Goal: Task Accomplishment & Management: Use online tool/utility

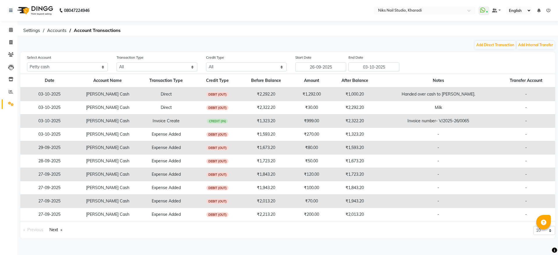
select select "8073"
click at [195, 34] on ol "Settings Accounts Account Transactions" at bounding box center [286, 30] width 532 height 10
click at [9, 40] on icon at bounding box center [10, 42] width 3 height 4
select select "service"
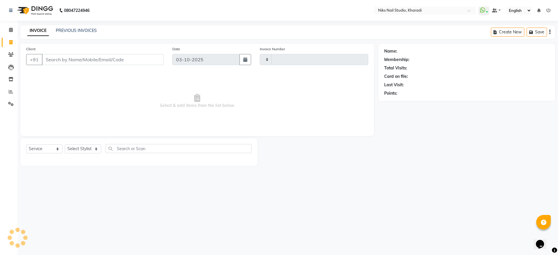
type input "0066"
select select "8770"
click at [13, 44] on span at bounding box center [11, 42] width 10 height 7
select select "service"
type input "0066"
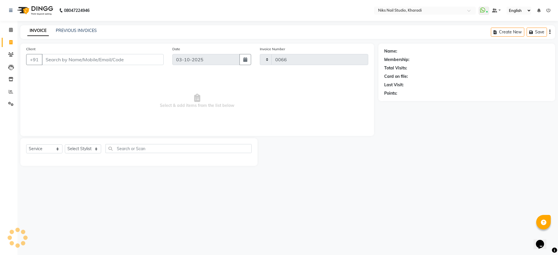
select select "8770"
click at [60, 59] on input "Client" at bounding box center [103, 59] width 122 height 11
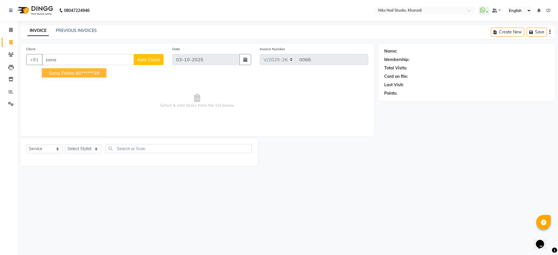
click at [53, 75] on span "Sana Patha" at bounding box center [62, 73] width 26 height 6
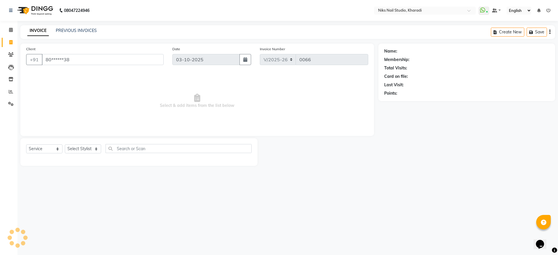
type input "80******38"
